Goal: Task Accomplishment & Management: Manage account settings

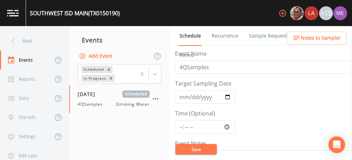
scroll to position [185, 0]
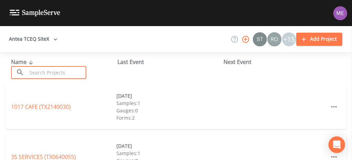
click at [73, 71] on input "text" at bounding box center [56, 72] width 59 height 13
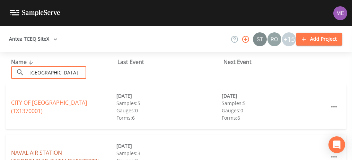
type input "Kingsville"
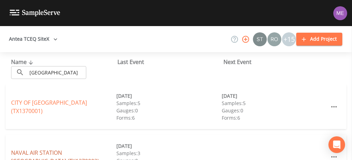
click at [39, 151] on link "NAVAL AIR STATION KINGSVILLE (TX1370003)" at bounding box center [55, 156] width 88 height 16
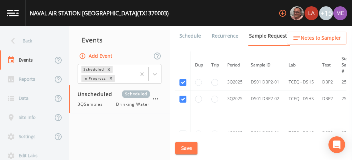
scroll to position [479, 0]
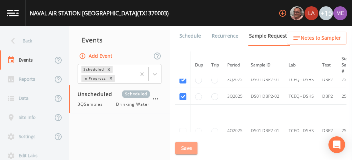
click at [184, 151] on button "Save" at bounding box center [187, 148] width 22 height 13
click at [183, 35] on link "Schedule" at bounding box center [191, 35] width 24 height 19
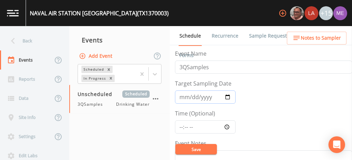
click at [186, 97] on input "Target Sampling Date" at bounding box center [205, 96] width 61 height 13
type input "2025-09-29"
click at [181, 124] on input "Time (Optional)" at bounding box center [205, 126] width 61 height 13
type input "11:00"
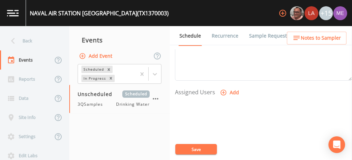
scroll to position [264, 0]
click at [224, 90] on icon "button" at bounding box center [223, 90] width 7 height 7
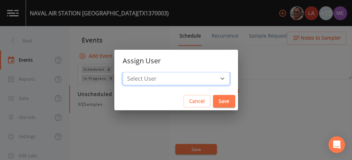
click at [212, 80] on select "Select User Mike Franklin Lauren Saenz Joshua gere Paul David Weber Zachary Eva…" at bounding box center [176, 78] width 107 height 13
select select "6518b6a0-c5fa-4d0f-8e3d-fc6e8623860b"
click at [133, 72] on select "Select User Mike Franklin Lauren Saenz Joshua gere Paul David Weber Zachary Eva…" at bounding box center [176, 78] width 107 height 13
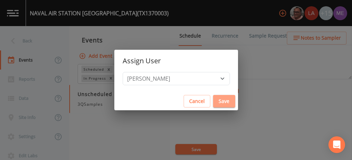
click at [213, 100] on button "Save" at bounding box center [224, 101] width 22 height 13
select select
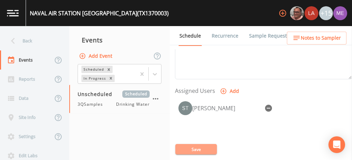
click at [194, 147] on button "Save" at bounding box center [197, 149] width 42 height 10
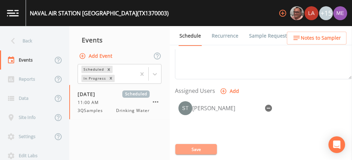
click at [214, 145] on button "Save" at bounding box center [197, 149] width 42 height 10
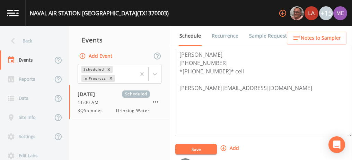
scroll to position [204, 0]
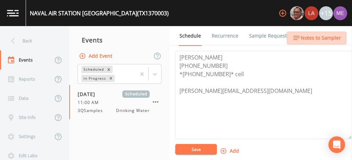
click at [327, 37] on span "Notes to Sampler" at bounding box center [321, 38] width 40 height 9
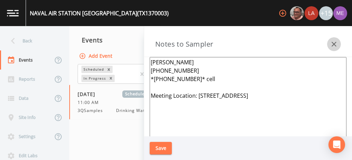
click at [335, 41] on icon "button" at bounding box center [334, 44] width 8 height 8
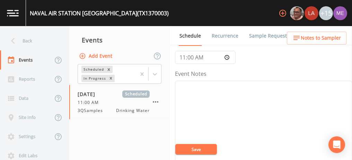
scroll to position [67, 0]
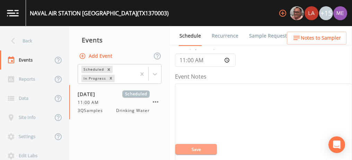
click at [208, 151] on button "Save" at bounding box center [197, 149] width 42 height 10
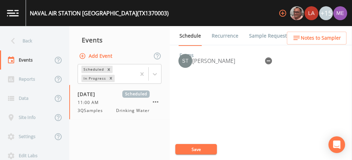
scroll to position [312, 0]
click at [201, 148] on button "Save" at bounding box center [197, 149] width 42 height 10
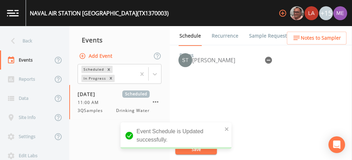
click at [263, 34] on link "Sample Requests" at bounding box center [269, 35] width 42 height 19
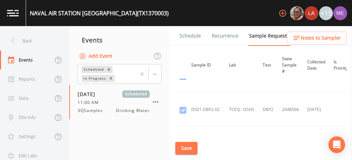
scroll to position [121, 60]
click at [188, 143] on button "Save" at bounding box center [187, 148] width 22 height 13
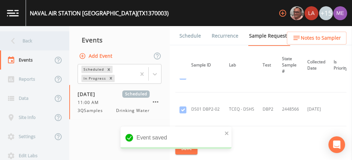
click at [32, 40] on div "Back" at bounding box center [31, 40] width 62 height 19
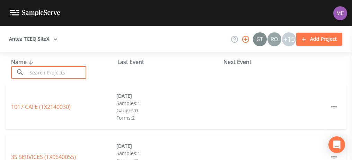
click at [43, 72] on input "text" at bounding box center [56, 72] width 59 height 13
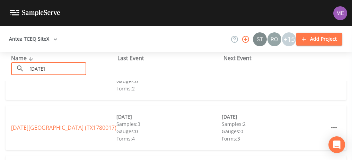
scroll to position [85, 0]
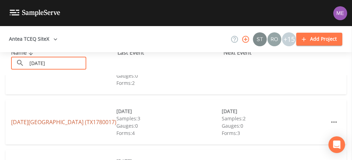
type input "Corpus Christi"
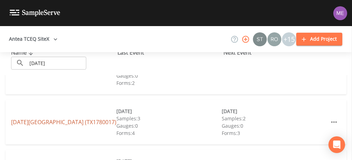
click at [74, 118] on link "CORPUS CHRISTI NAVAL AIR STATION (TX1780017)" at bounding box center [63, 122] width 105 height 8
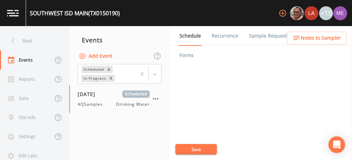
scroll to position [309, 0]
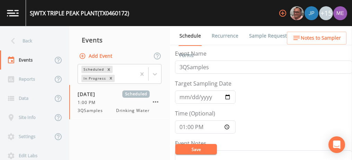
scroll to position [85, 0]
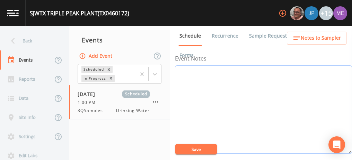
click at [237, 86] on textarea "Event Notes" at bounding box center [263, 109] width 177 height 88
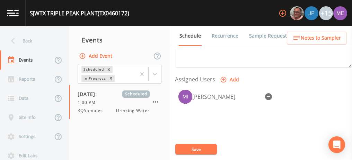
scroll to position [276, 0]
type textarea "confirmed with Jennifer 9/29"
click at [199, 148] on button "Save" at bounding box center [197, 149] width 42 height 10
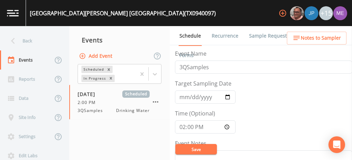
scroll to position [148, 0]
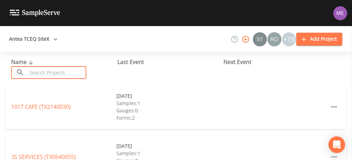
click at [63, 68] on input "text" at bounding box center [56, 72] width 59 height 13
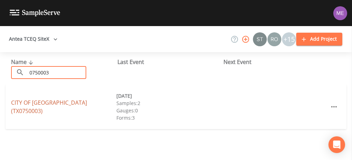
type input "0750003"
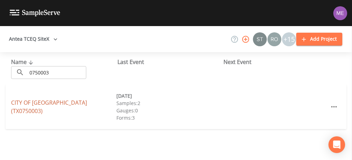
click at [59, 105] on link "[GEOGRAPHIC_DATA] (TX0750003)" at bounding box center [49, 107] width 76 height 16
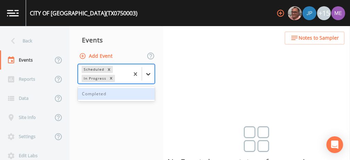
click at [150, 74] on icon at bounding box center [148, 73] width 7 height 7
click at [143, 91] on div "Completed" at bounding box center [116, 94] width 77 height 12
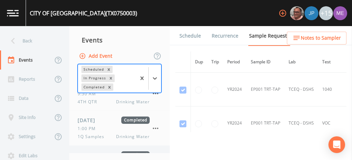
scroll to position [108, 0]
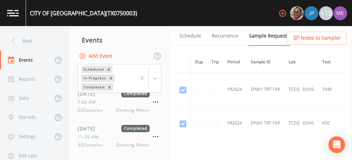
click at [160, 44] on div "Events" at bounding box center [119, 39] width 101 height 17
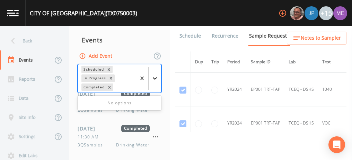
click at [159, 77] on icon at bounding box center [155, 78] width 7 height 7
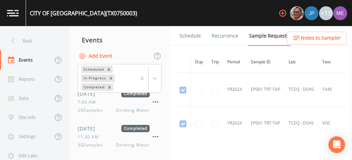
click at [130, 33] on div "Events" at bounding box center [119, 39] width 101 height 17
click at [24, 59] on div "Events" at bounding box center [26, 59] width 53 height 19
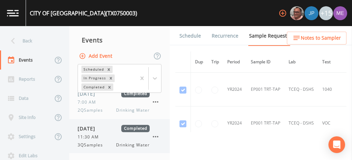
click at [108, 134] on div "11:30 AM" at bounding box center [114, 137] width 72 height 6
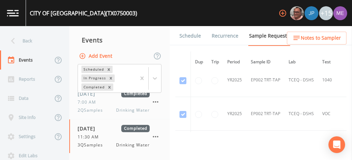
scroll to position [939, 0]
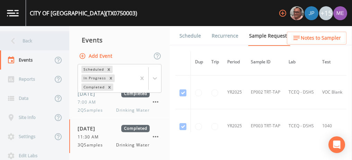
click at [29, 41] on div "Back" at bounding box center [31, 40] width 62 height 19
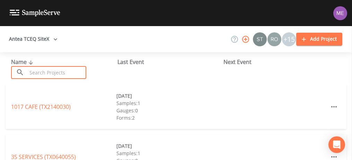
click at [40, 70] on input "text" at bounding box center [56, 72] width 59 height 13
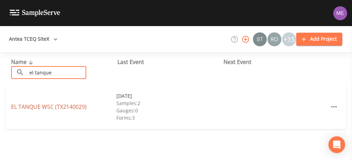
type input "el tanque"
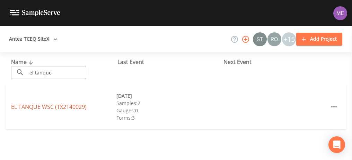
click at [34, 104] on link "EL TANQUE WSC (TX2140029)" at bounding box center [49, 107] width 76 height 8
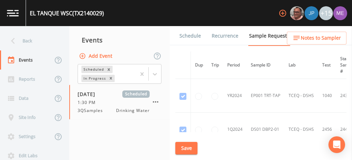
click at [188, 36] on link "Schedule" at bounding box center [191, 35] width 24 height 19
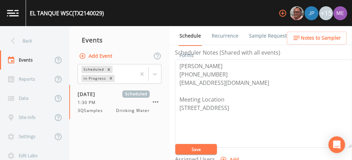
scroll to position [196, 0]
